Goal: Information Seeking & Learning: Learn about a topic

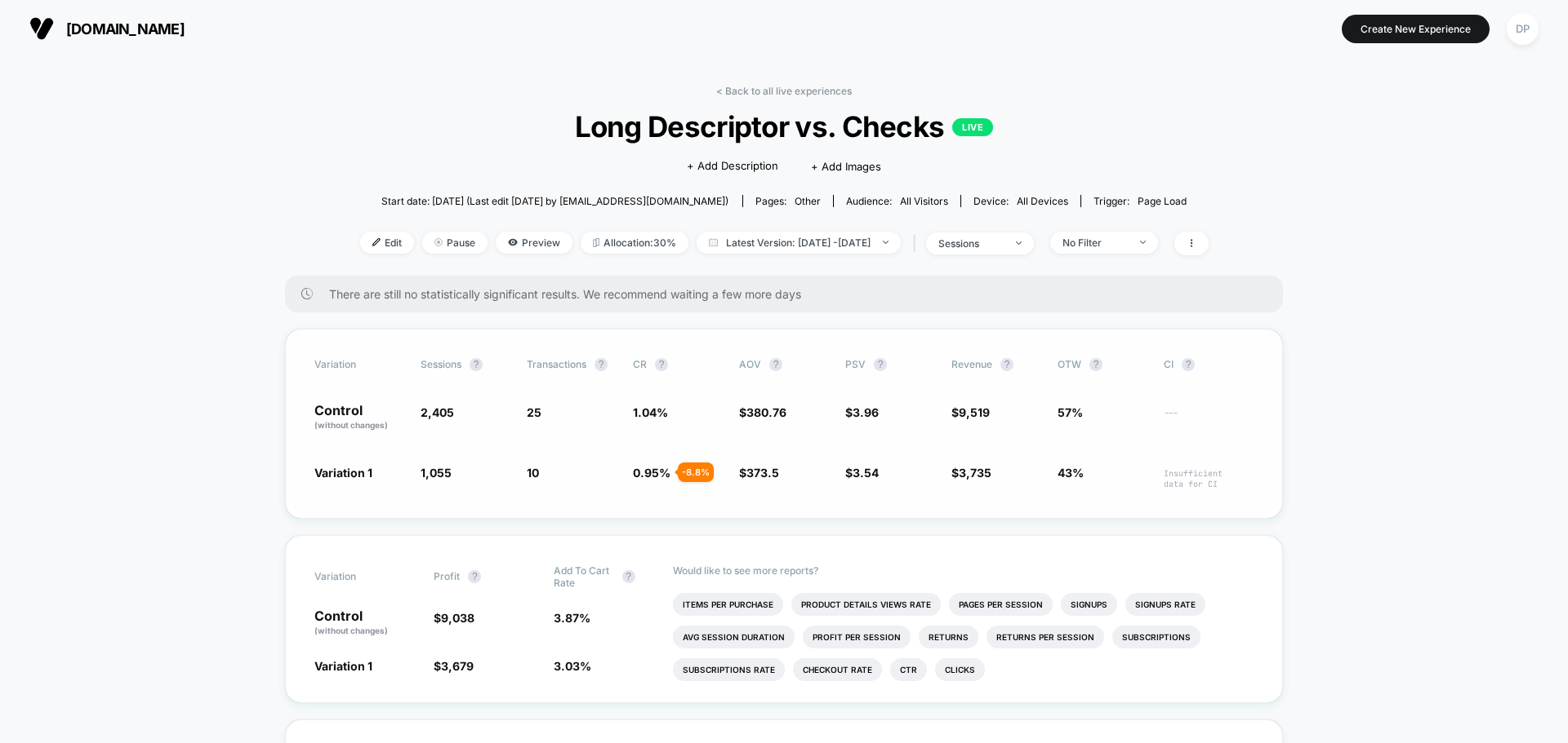
drag, startPoint x: 421, startPoint y: 413, endPoint x: 559, endPoint y: 413, distance: 138.0
click at [559, 413] on div "Control (without changes) 2,405 25 1.04 % $ 380.76 $ 3.96 $ 9,519 57% ---" at bounding box center [784, 418] width 939 height 28
click at [559, 413] on span "25" at bounding box center [572, 418] width 90 height 28
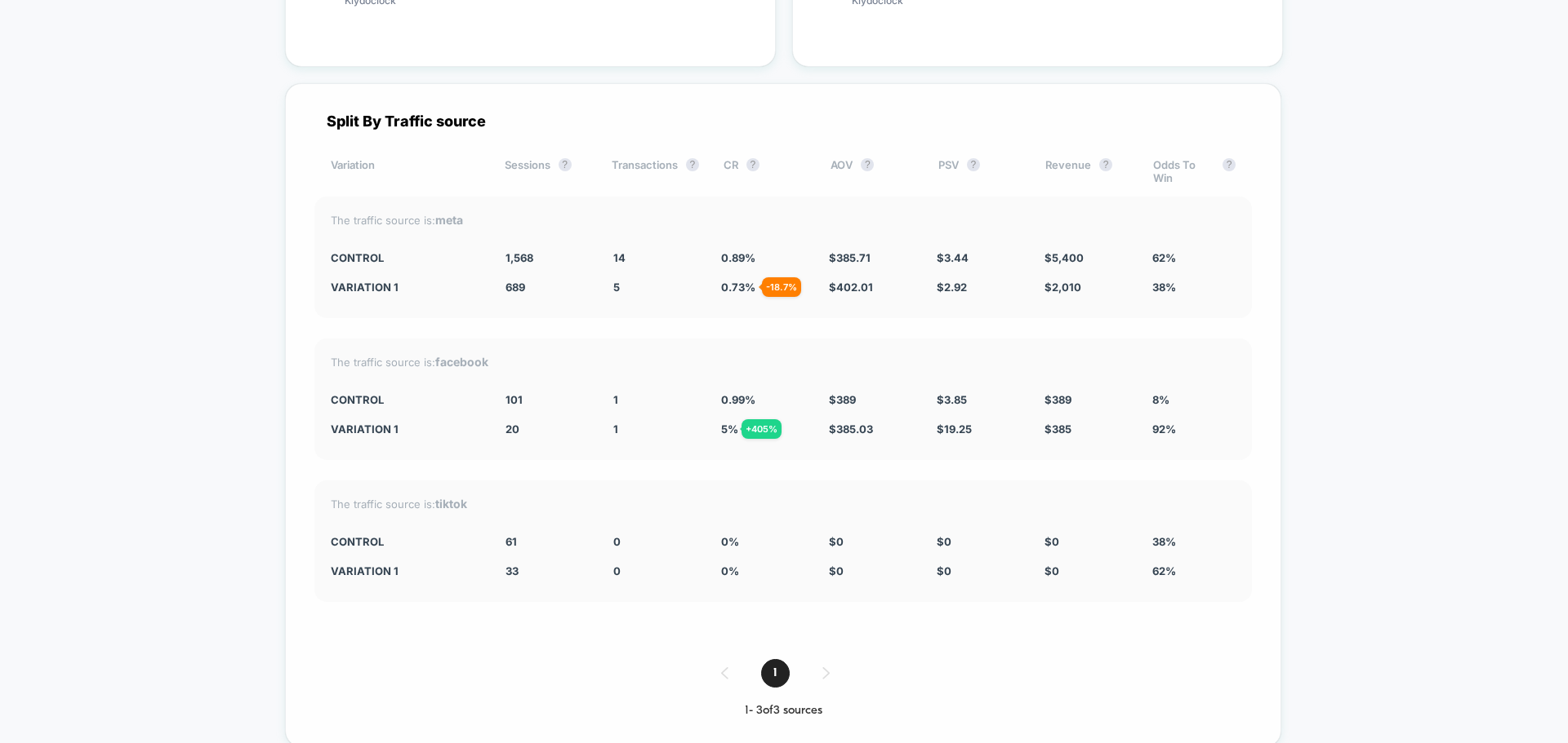
scroll to position [3194, 0]
